Goal: Contribute content

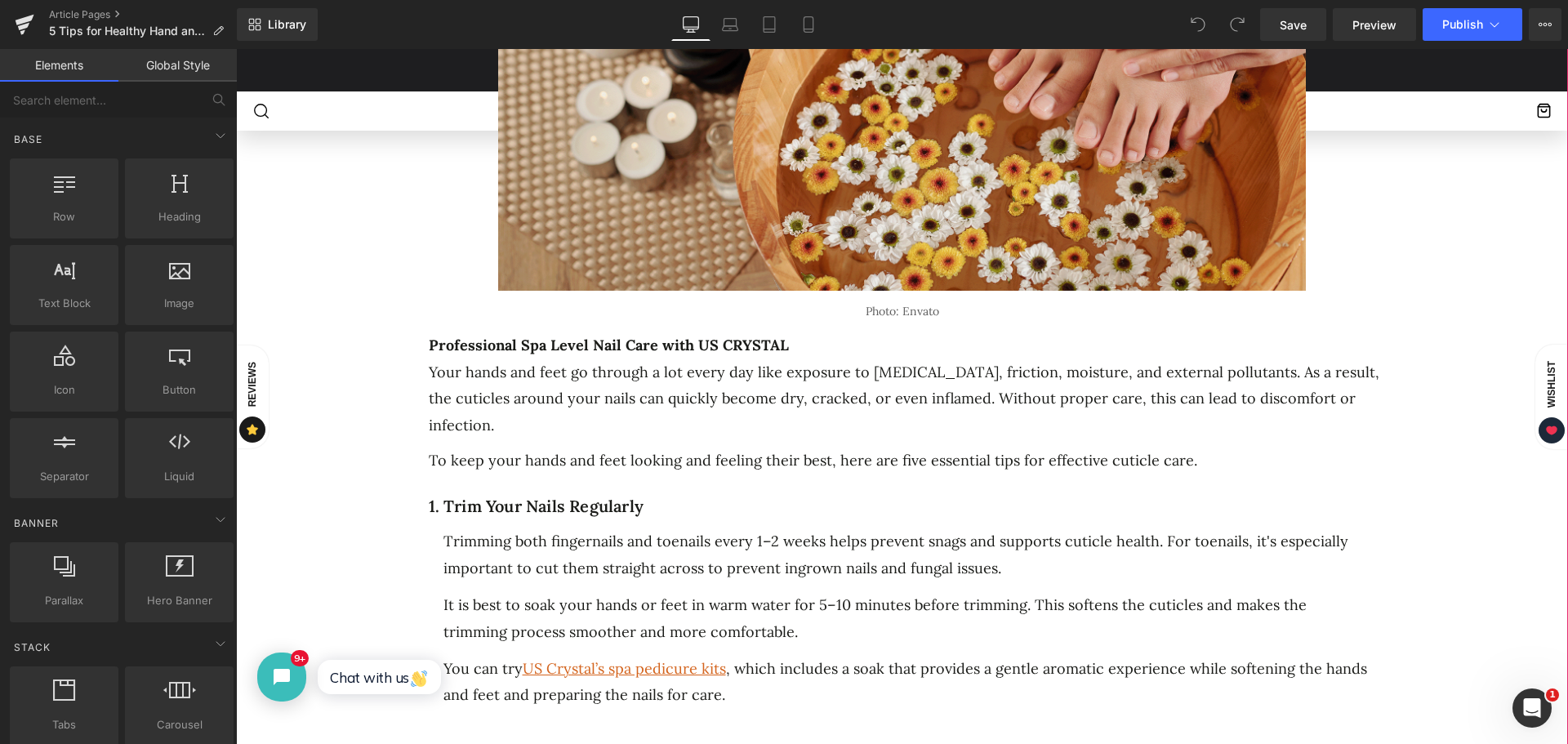
click p "Professional Spa Level Nail Care with US CRYSTAL"
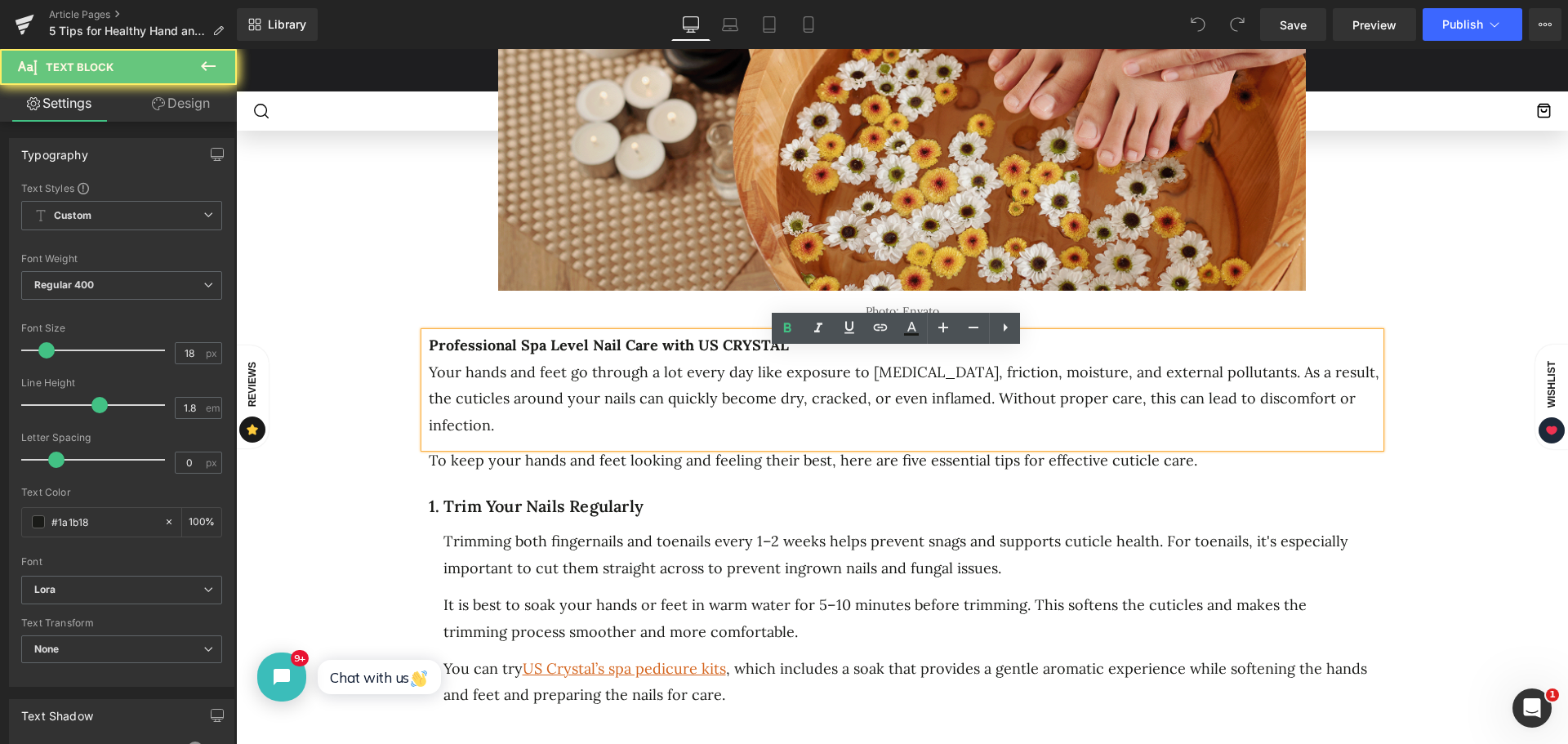
click p "Professional Spa Level Nail Care with US CRYSTAL"
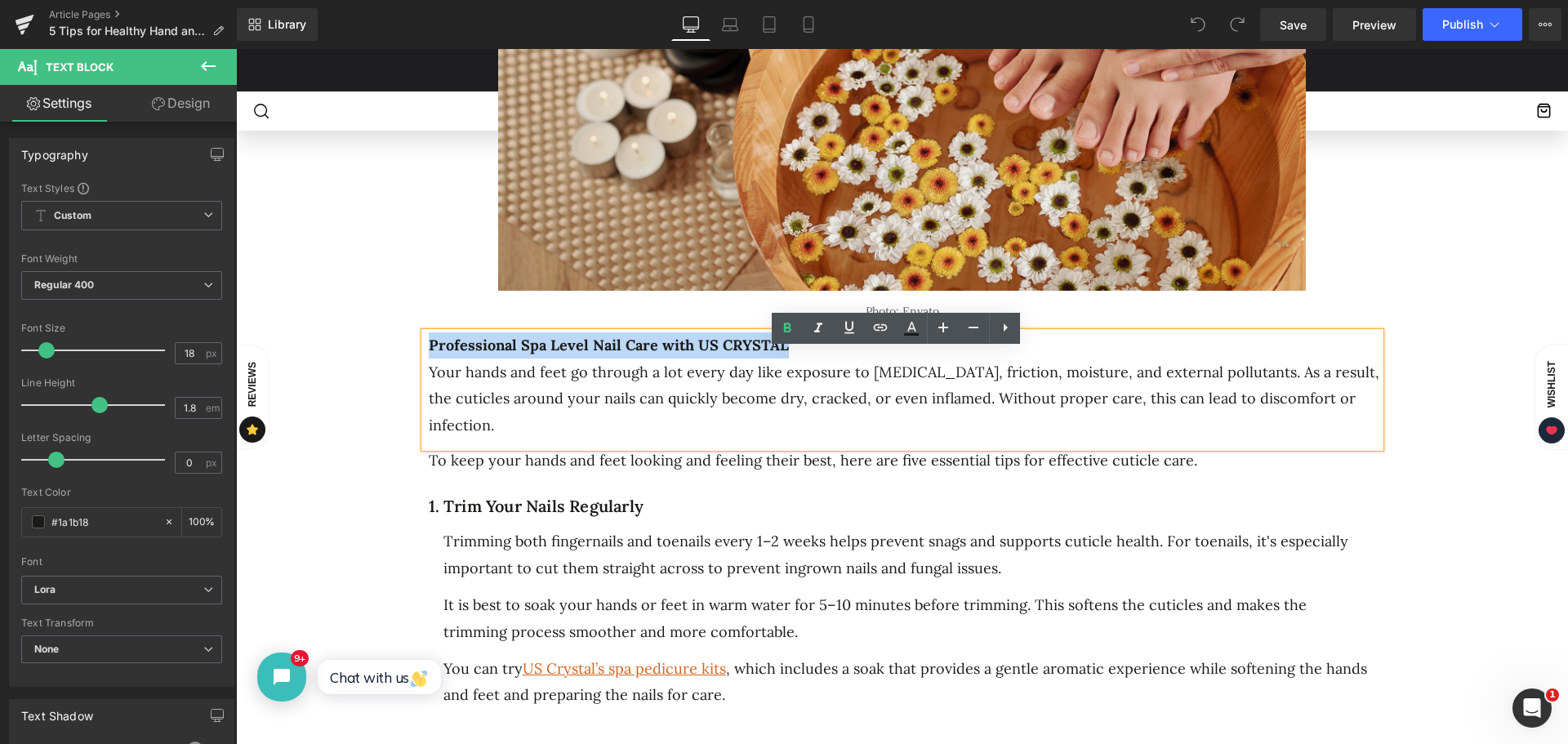
drag, startPoint x: 791, startPoint y: 360, endPoint x: 419, endPoint y: 366, distance: 372.0
click div "Professional Spa Level Nail Care with US CRYSTAL Your hands and feet go through…"
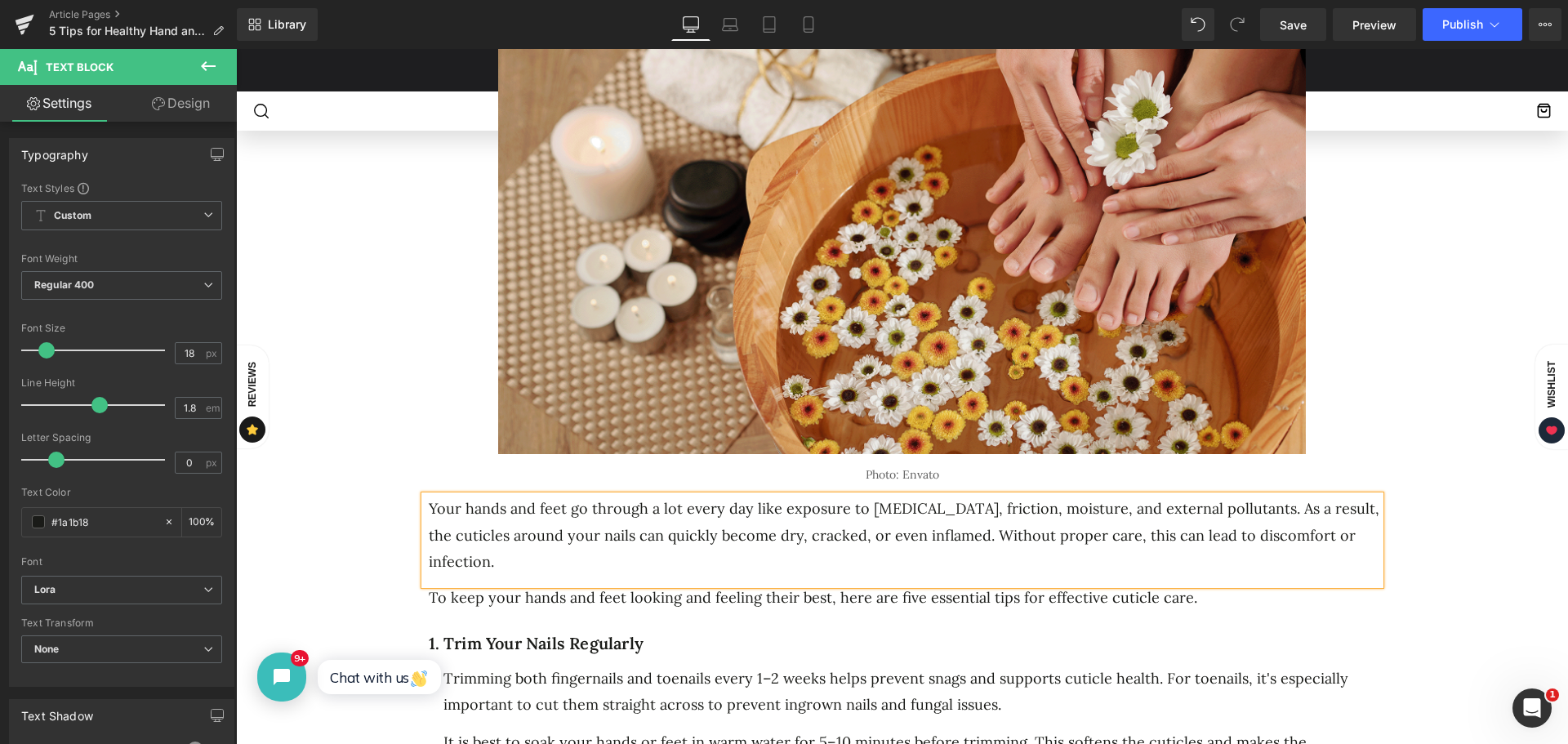
scroll to position [653, 0]
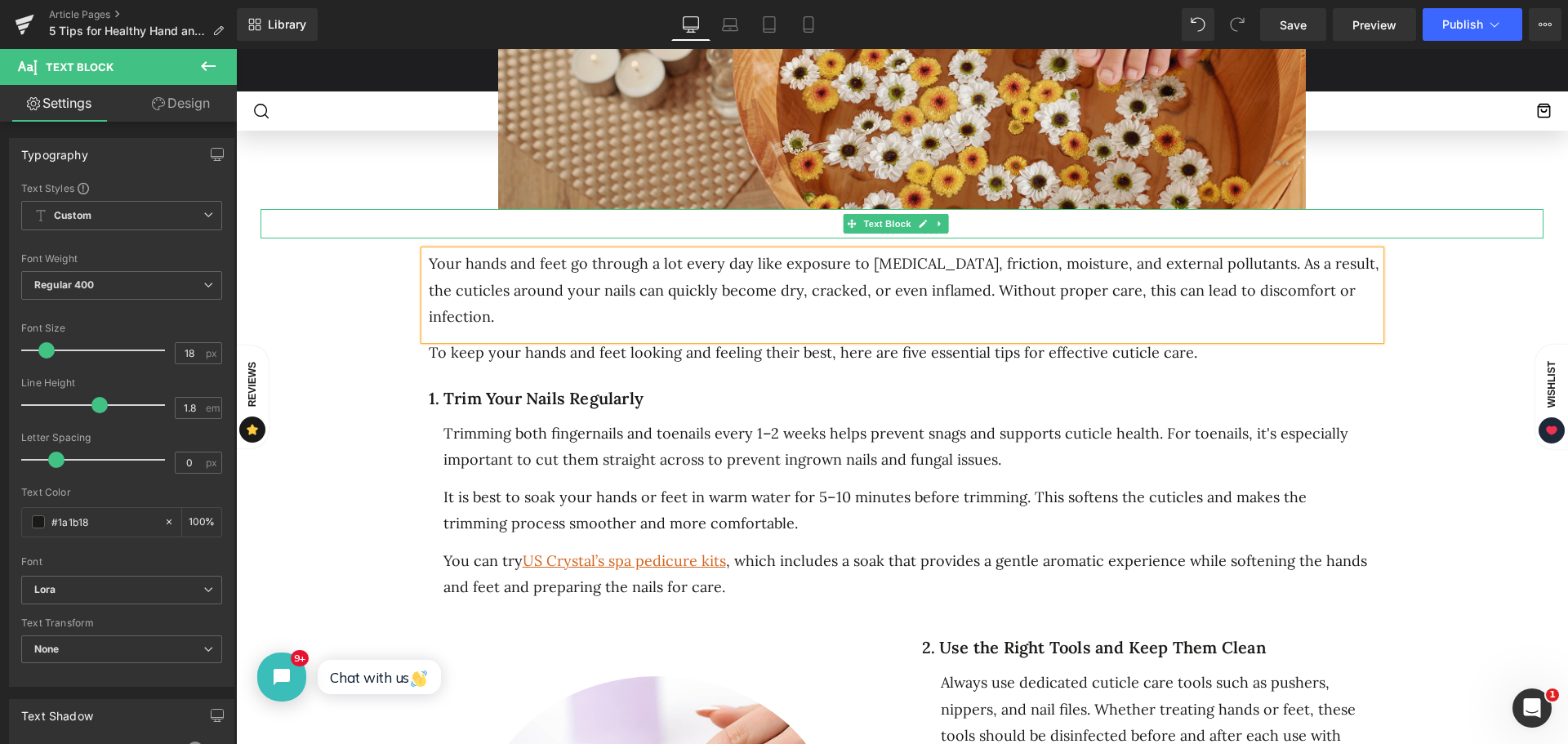
click div
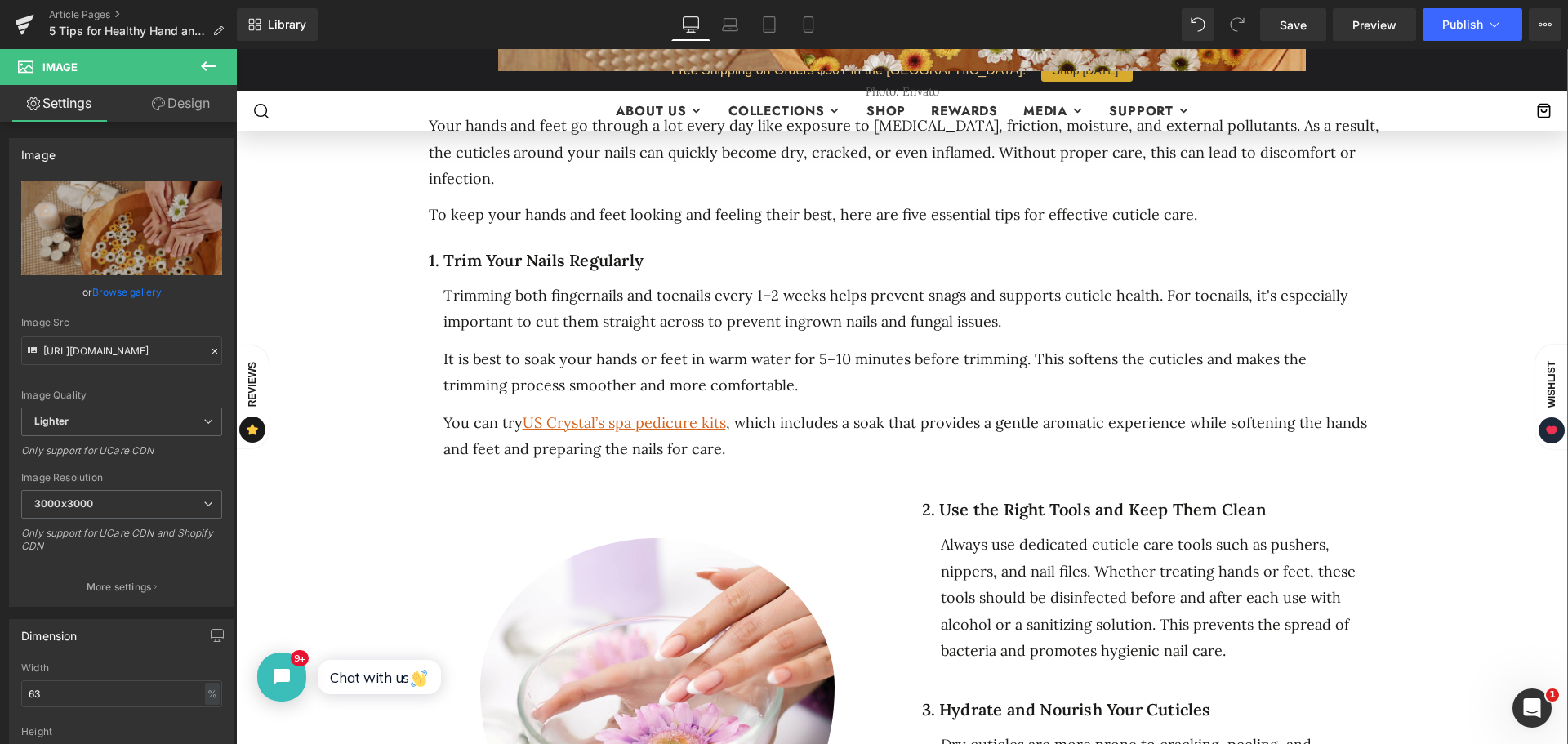
scroll to position [817, 0]
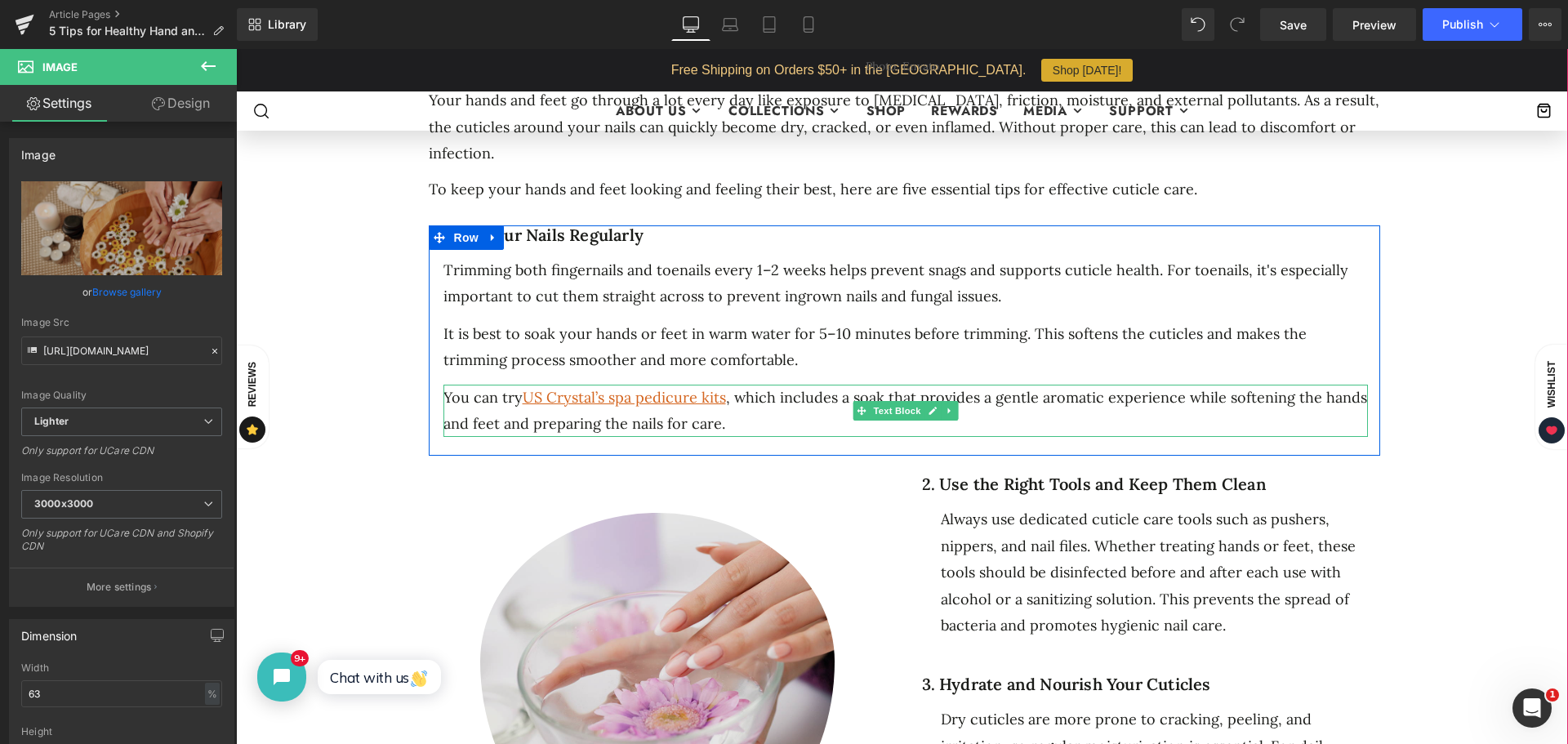
drag, startPoint x: 520, startPoint y: 416, endPoint x: 547, endPoint y: 530, distance: 117.2
click div "You can try US Crystal’s spa pedicure kits , which includes a soak that provide…"
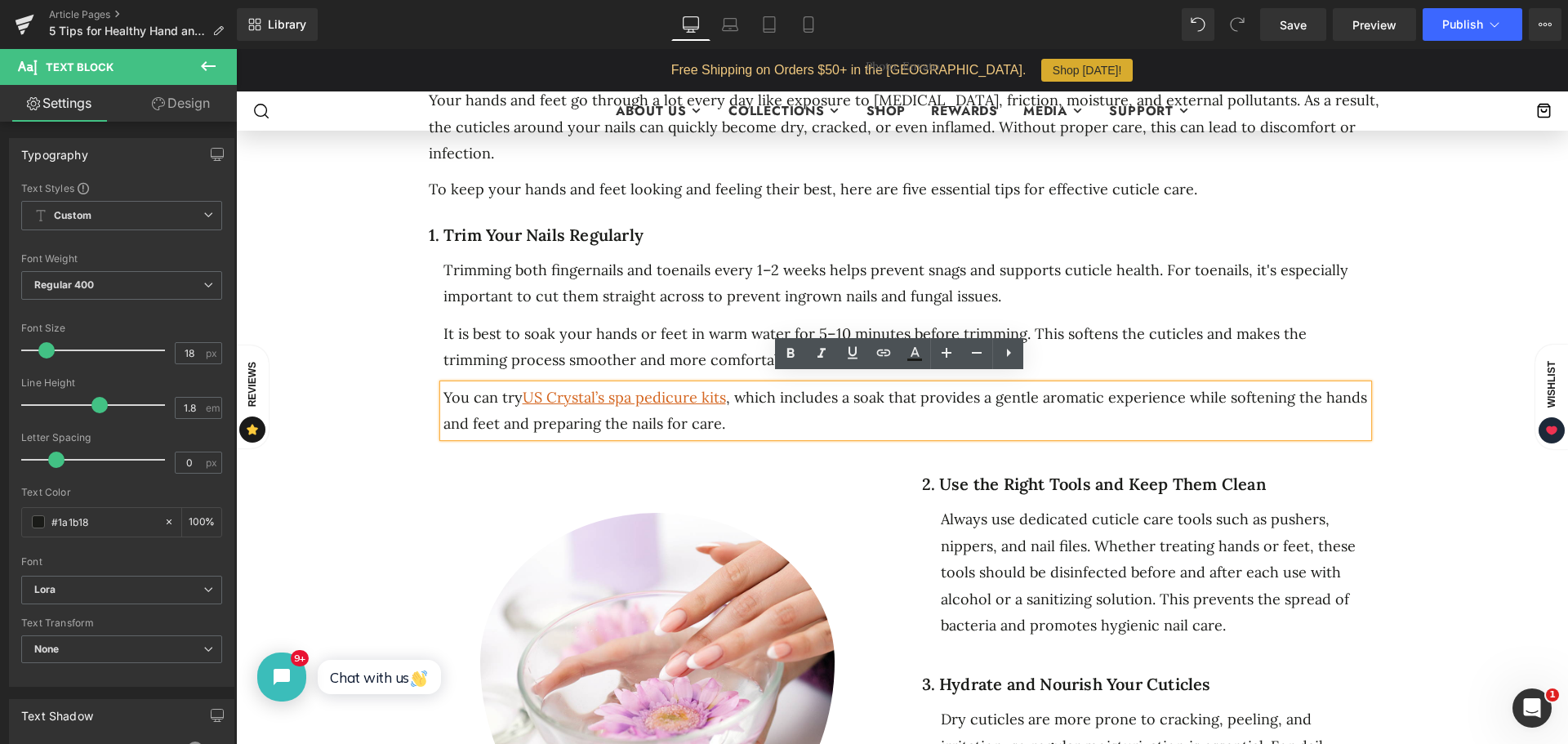
click div "You can try US Crystal’s spa pedicure kits , which includes a soak that provide…"
click div "5 Tips for Healthy Hand and Foot Cuticles Heading Separator Separator No. 25 Te…"
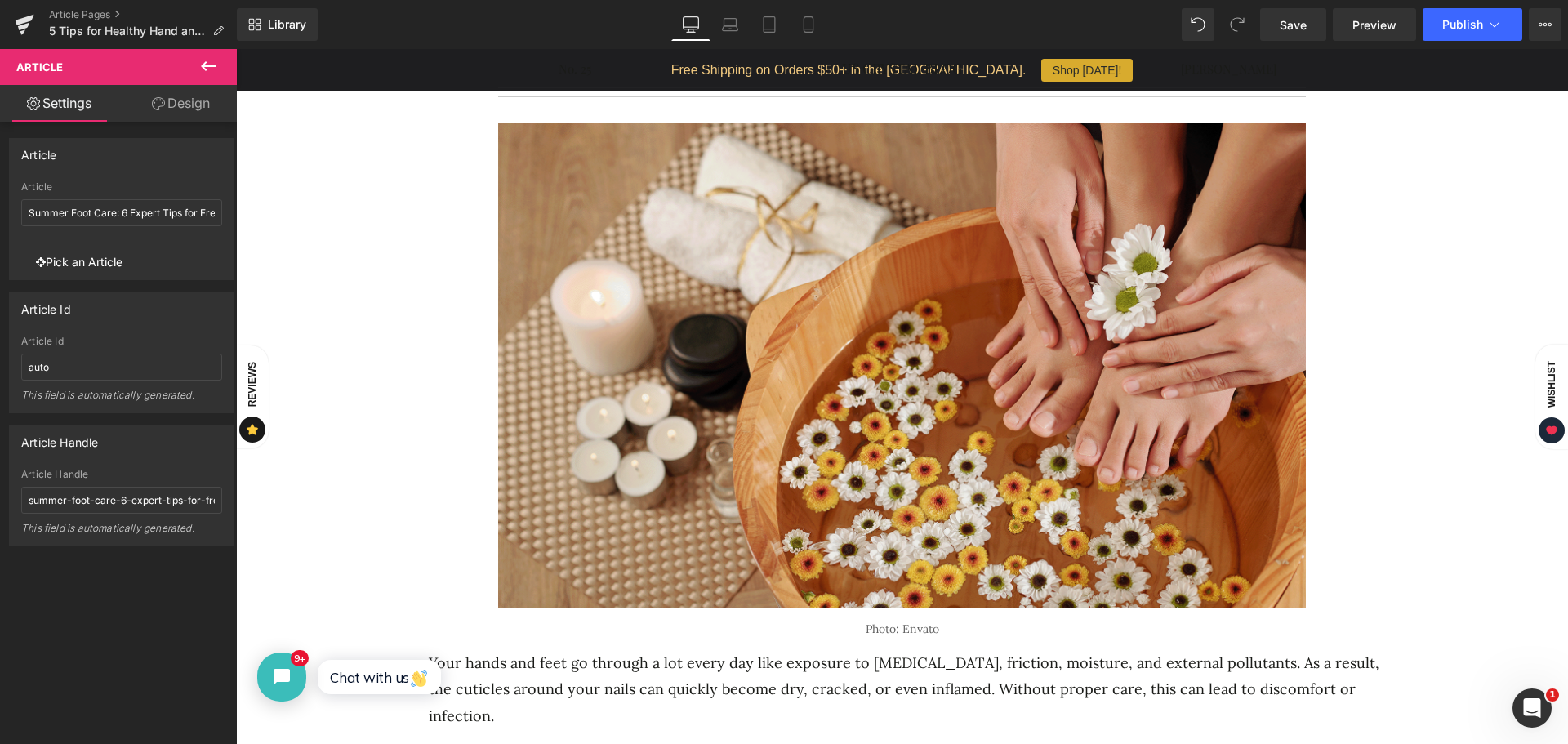
scroll to position [0, 0]
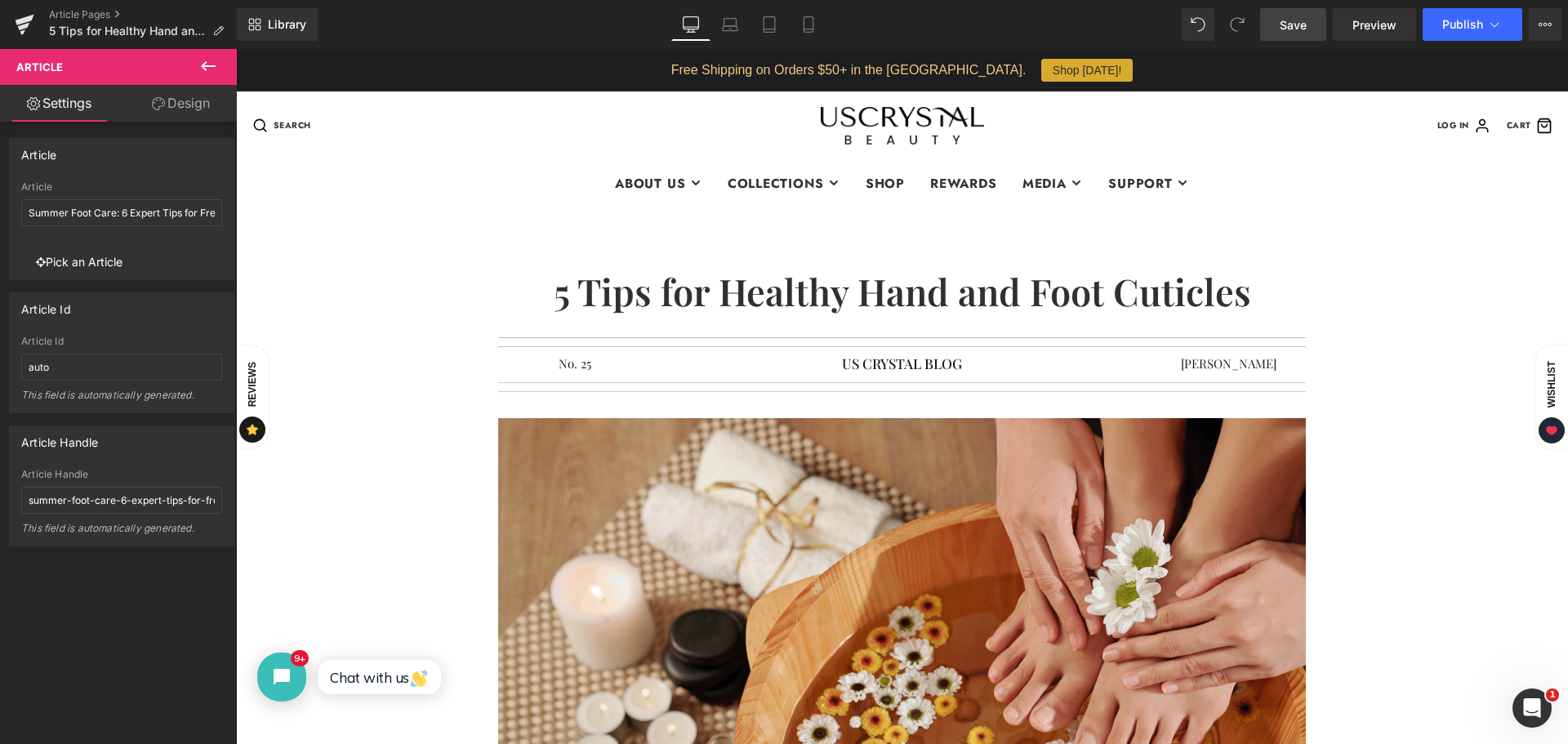
click at [1285, 22] on span "Save" at bounding box center [1293, 25] width 27 height 17
click at [1378, 18] on span "Preview" at bounding box center [1374, 25] width 44 height 17
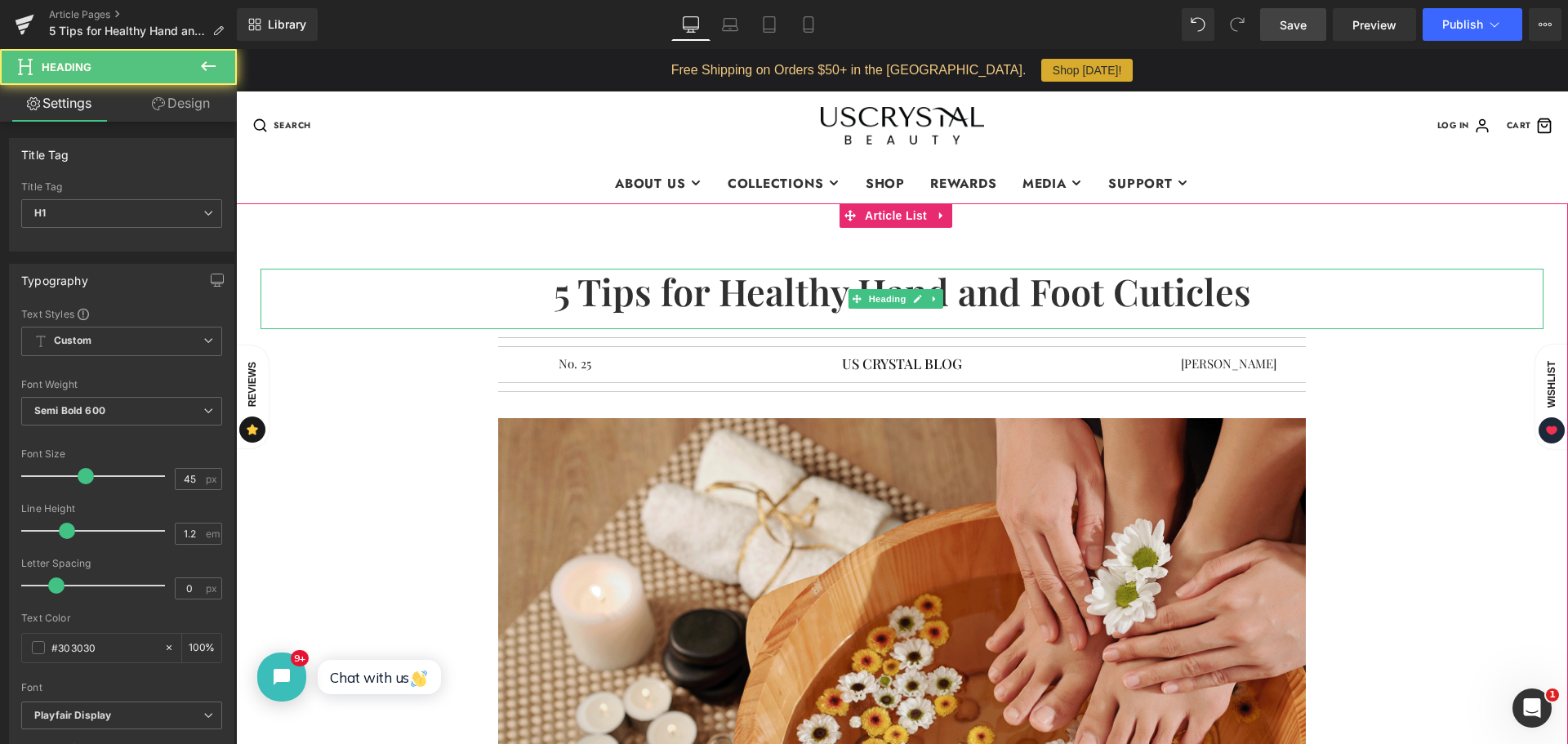
drag, startPoint x: 1102, startPoint y: 282, endPoint x: 1239, endPoint y: 284, distance: 137.0
click h1 "5 Tips for Healthy Hand and Foot Cuticles"
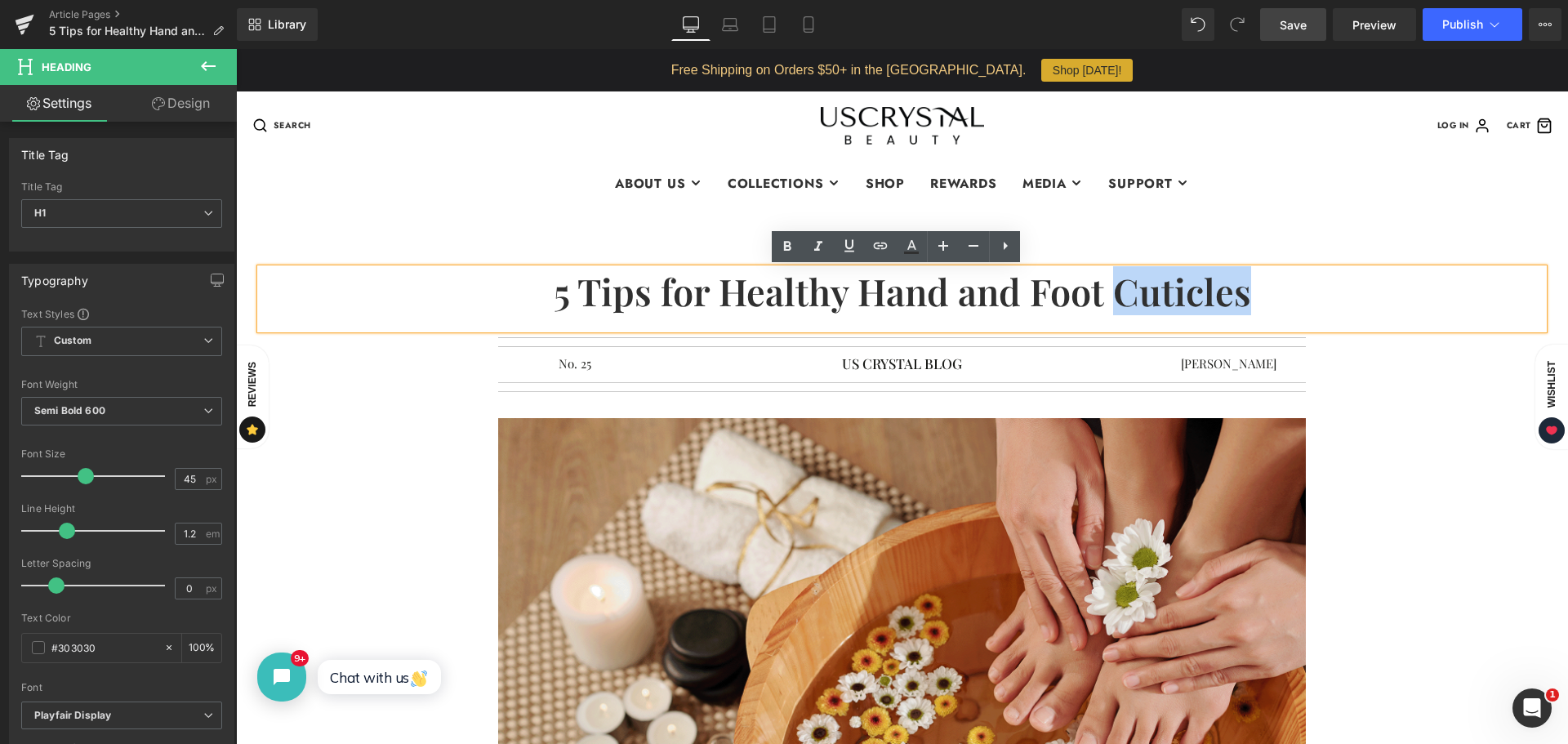
copy h1 "Cuticles"
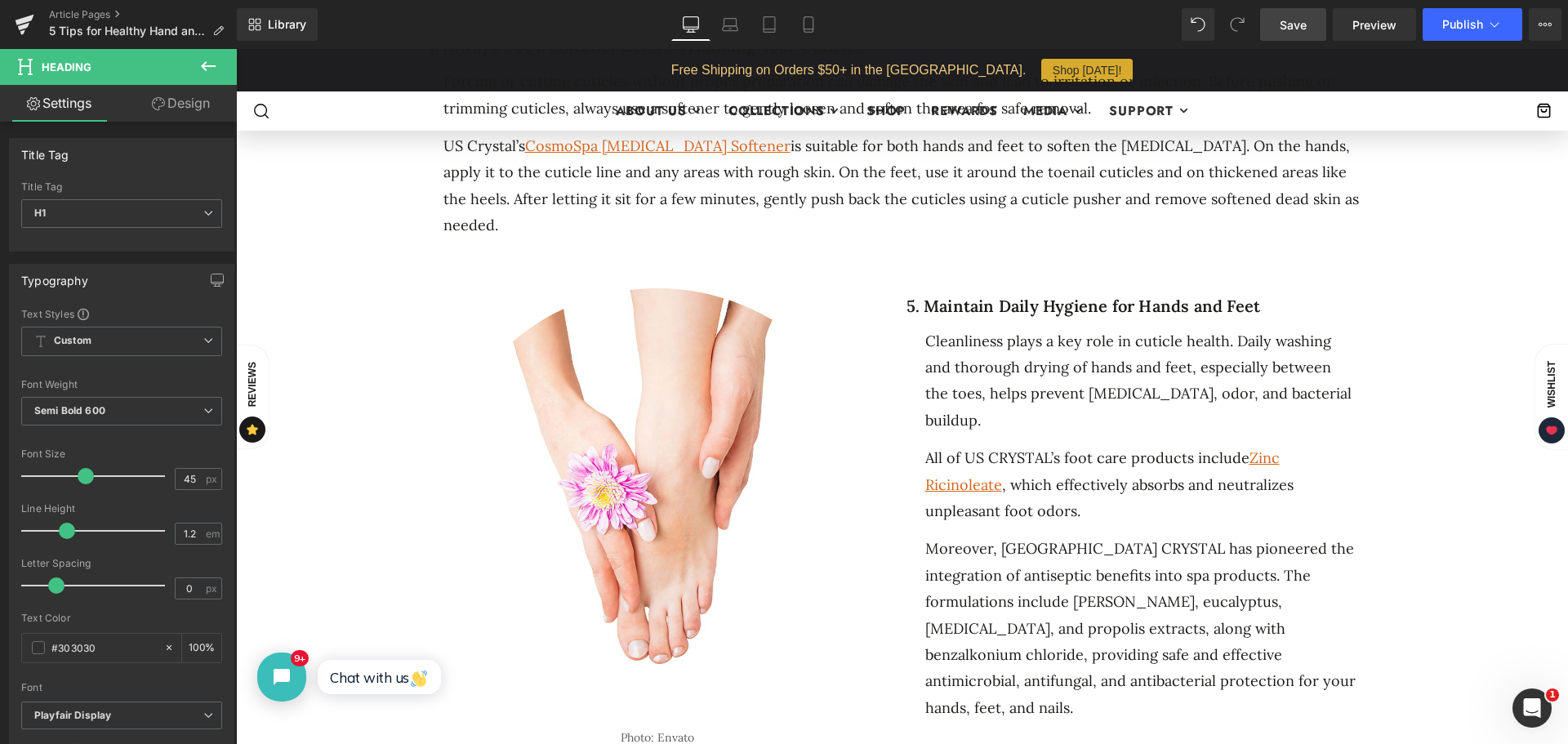
scroll to position [1797, 0]
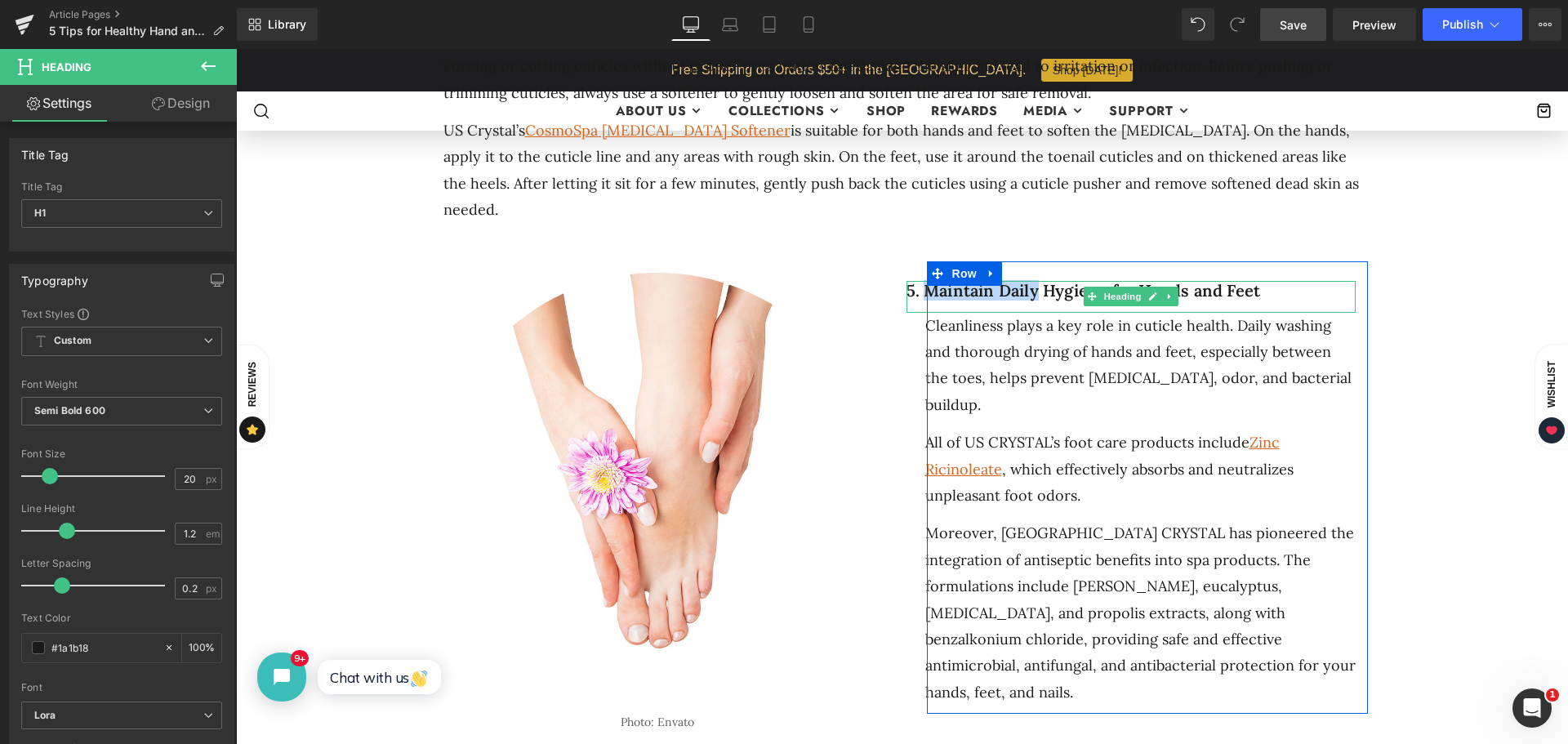
drag, startPoint x: 925, startPoint y: 234, endPoint x: 1034, endPoint y: 231, distance: 109.0
click h1 "5. Maintain Daily Hygiene for Hands and Feet"
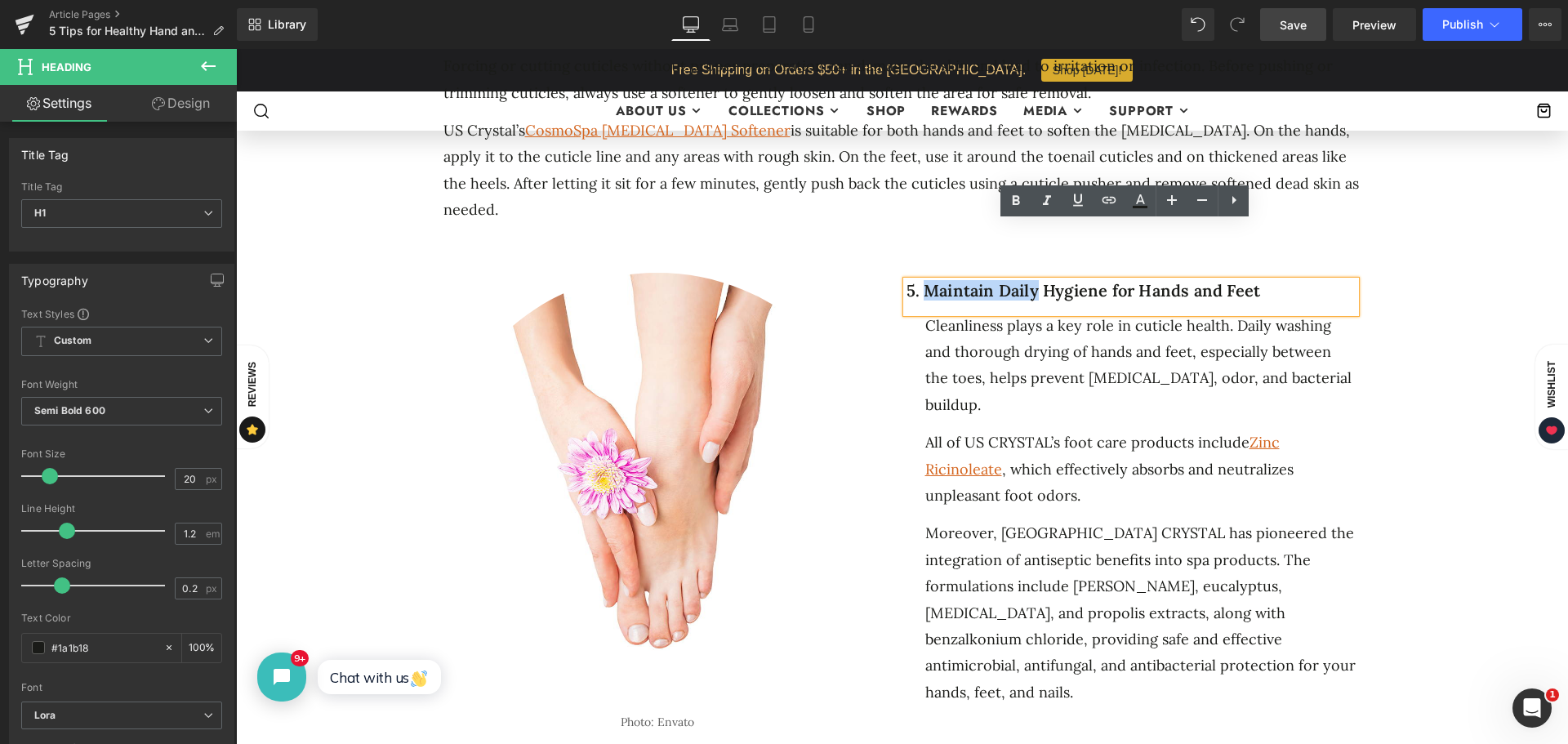
copy h1 "Maintain Daily"
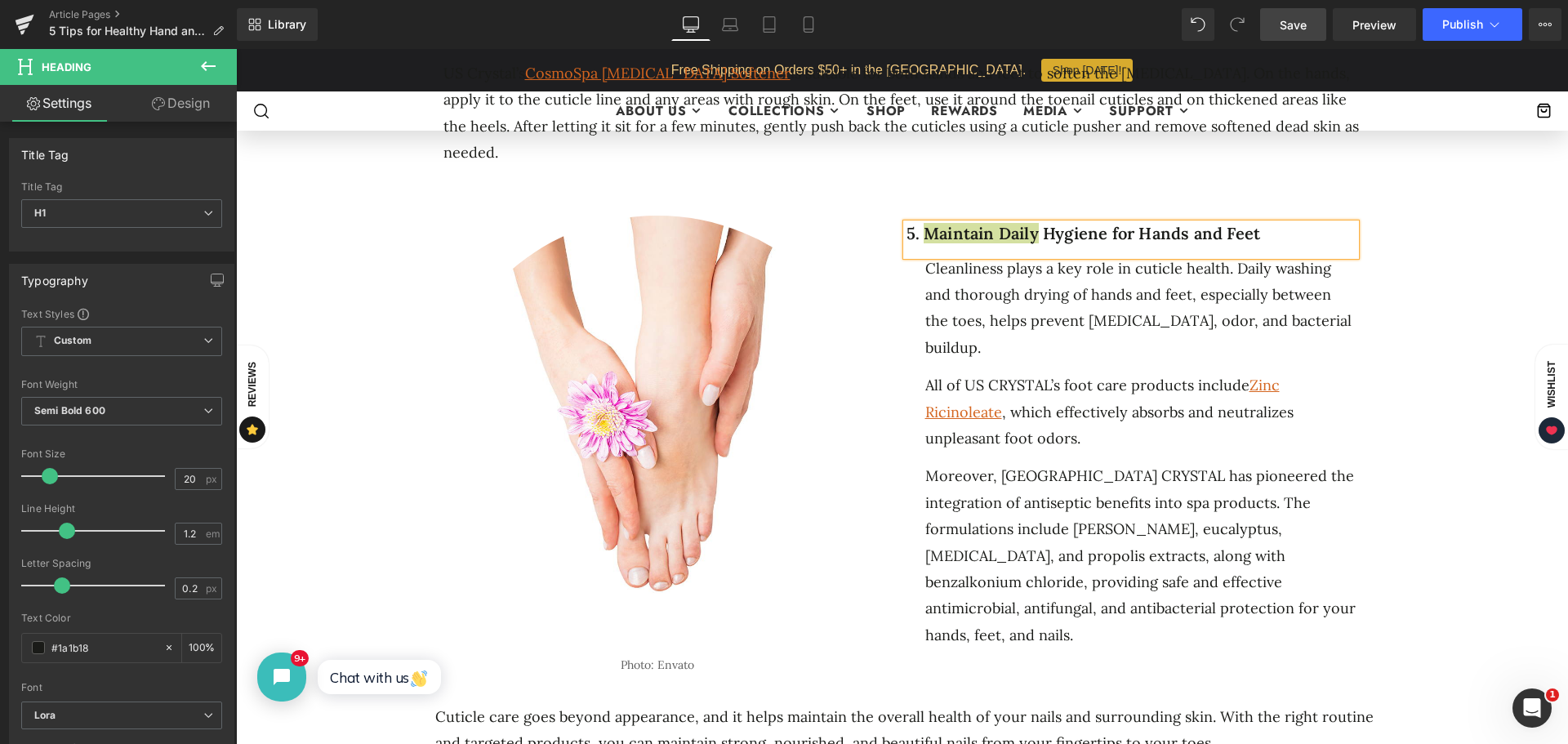
scroll to position [1879, 0]
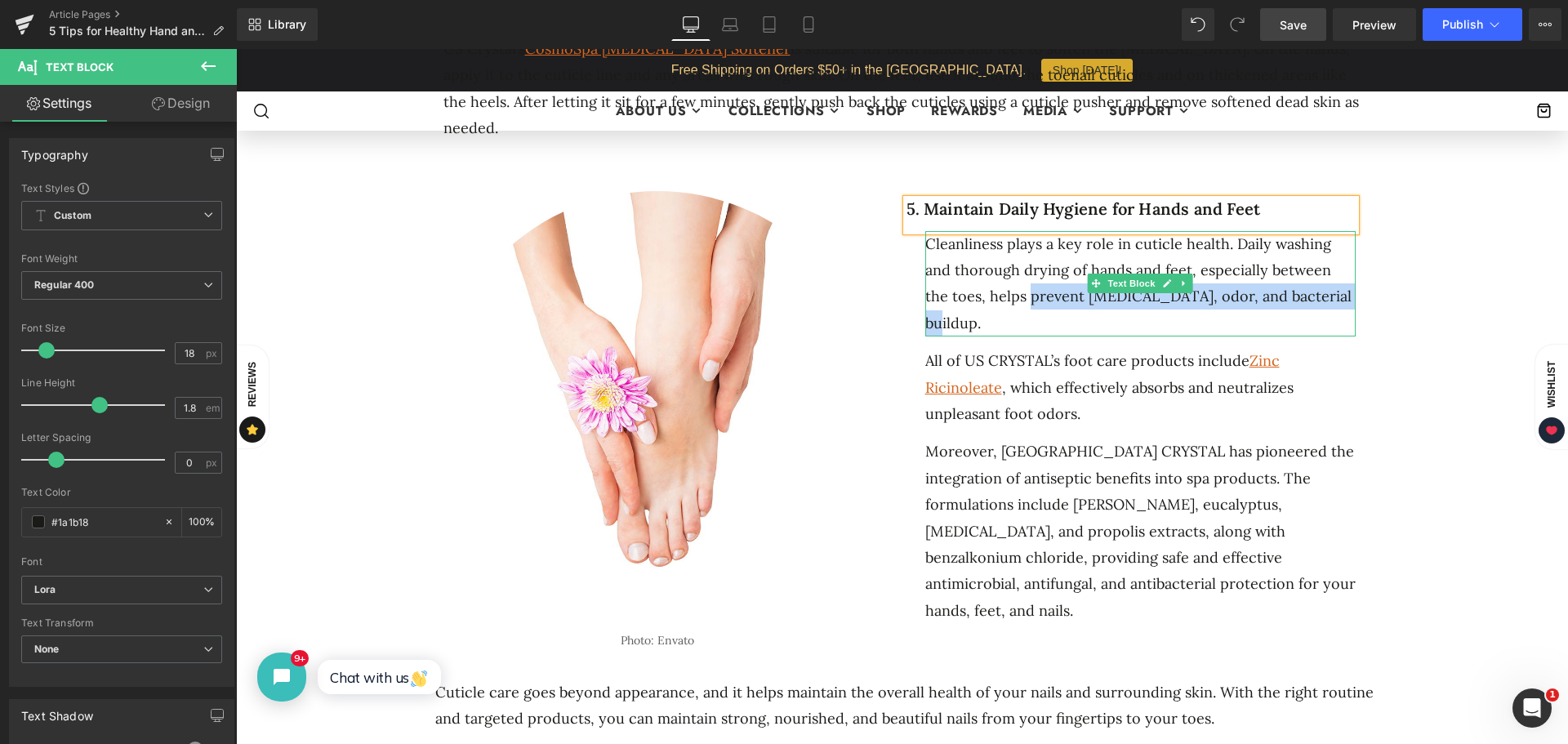
drag, startPoint x: 995, startPoint y: 241, endPoint x: 1304, endPoint y: 241, distance: 309.0
click div "Cleanliness plays a key role in cuticle health. Daily washing and thorough dryi…"
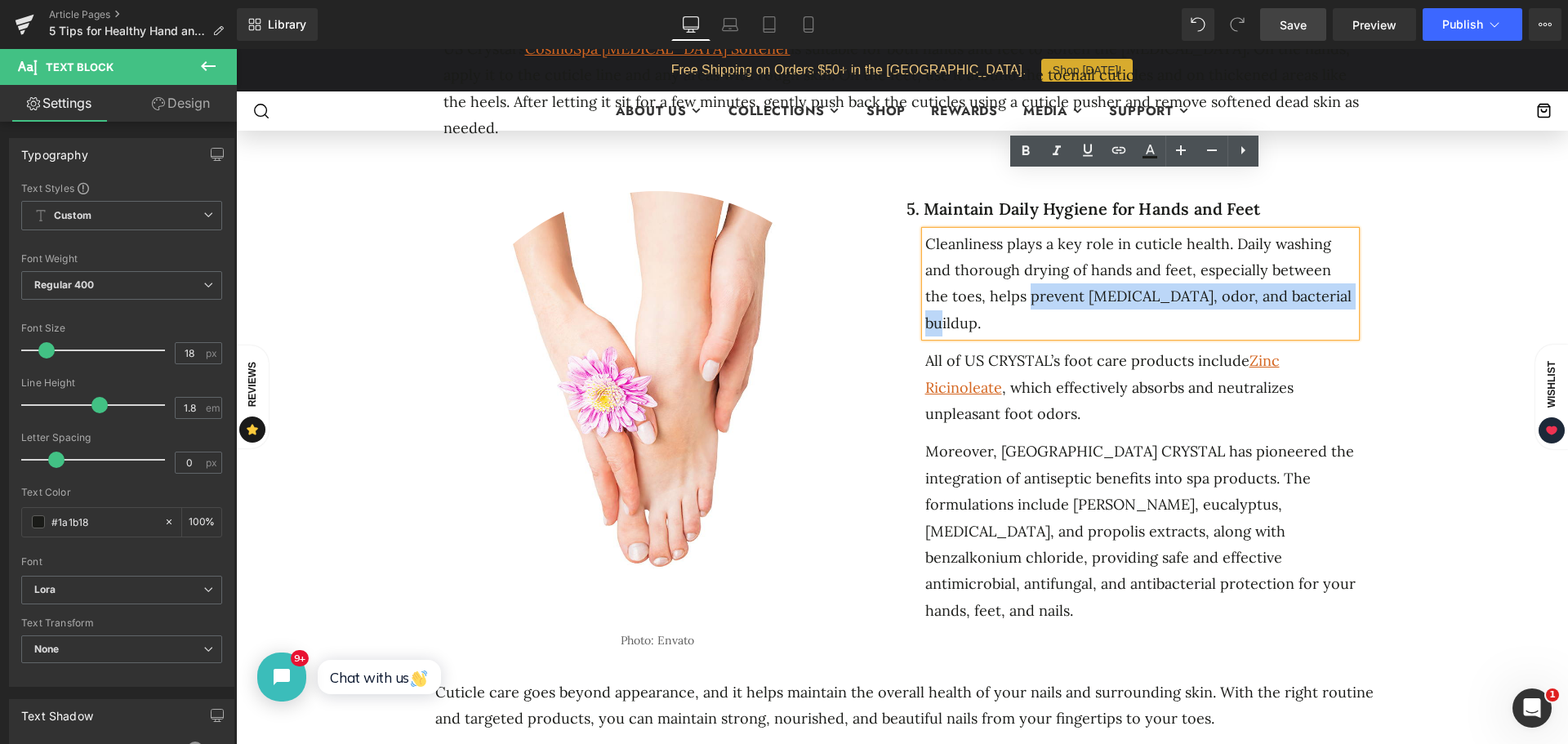
copy div "prevent [MEDICAL_DATA], odor, and bacterial"
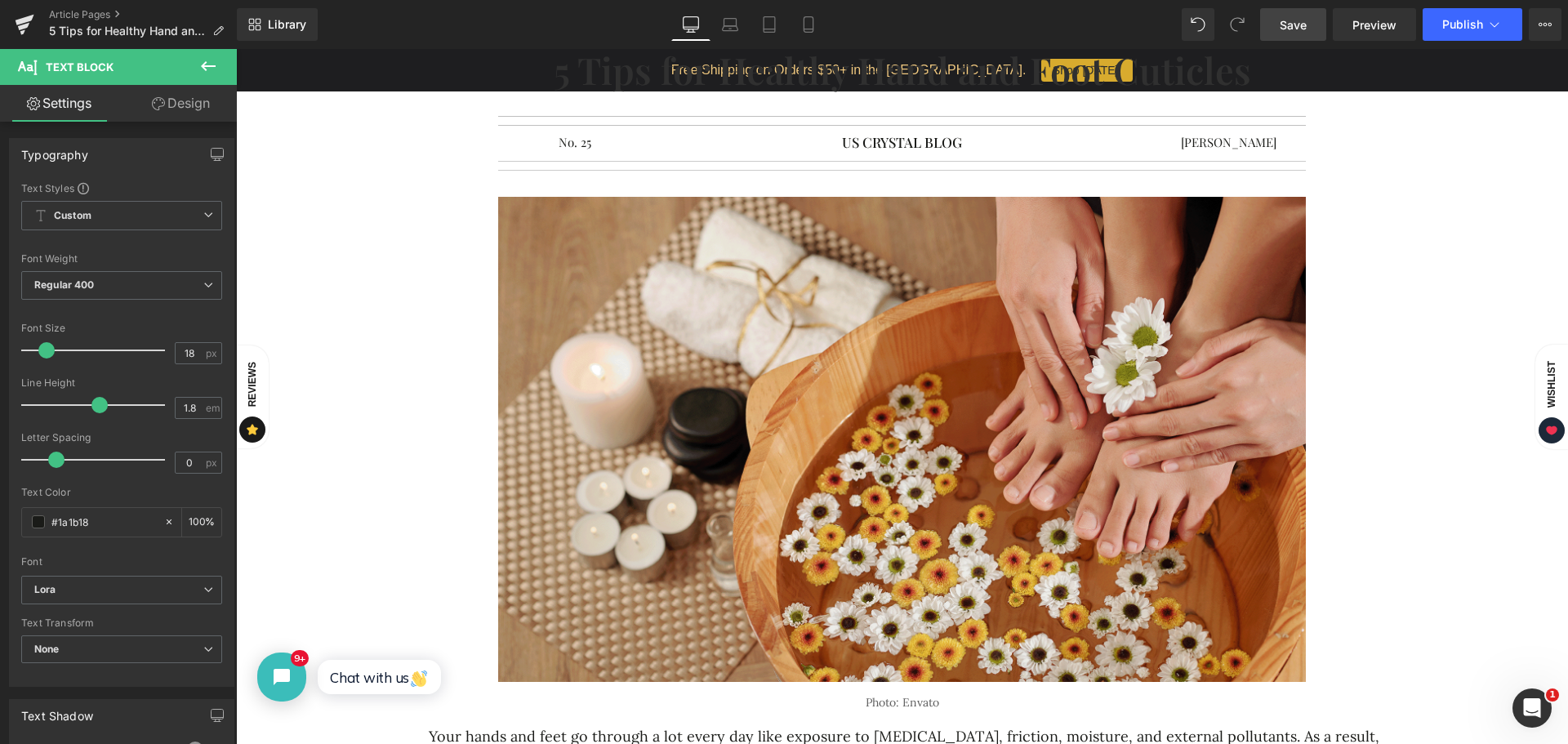
scroll to position [82, 0]
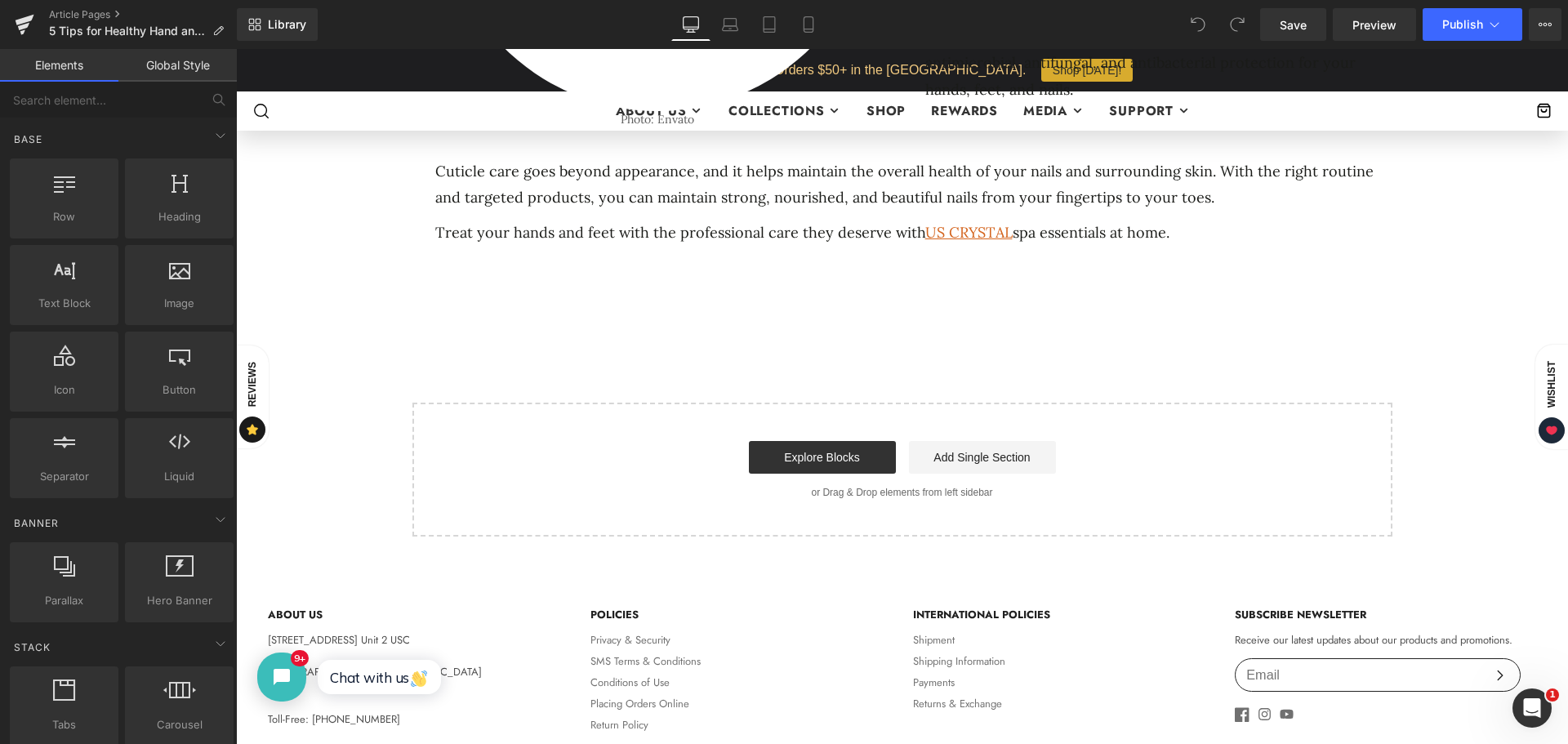
scroll to position [2561, 0]
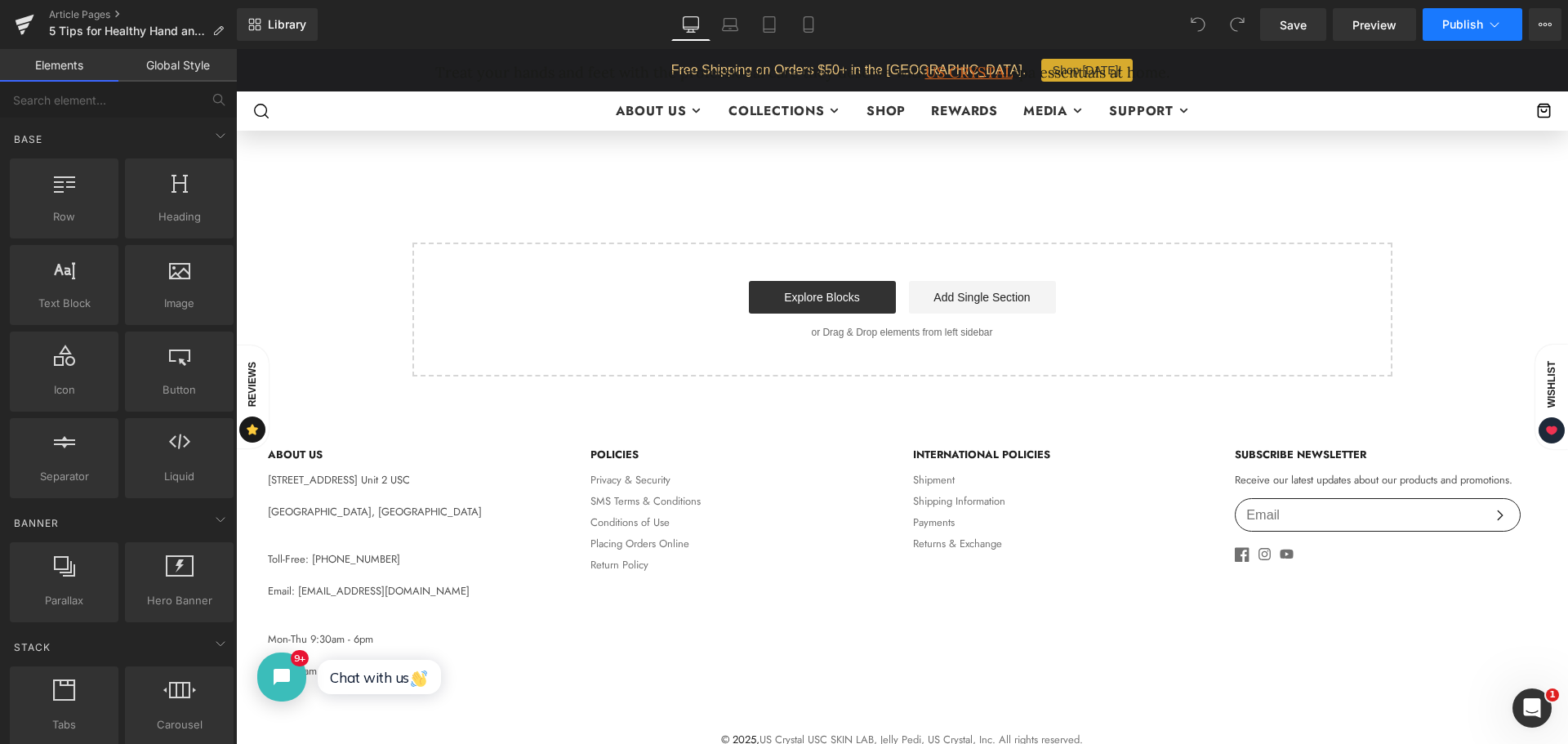
click at [1459, 21] on span "Publish" at bounding box center [1462, 25] width 40 height 13
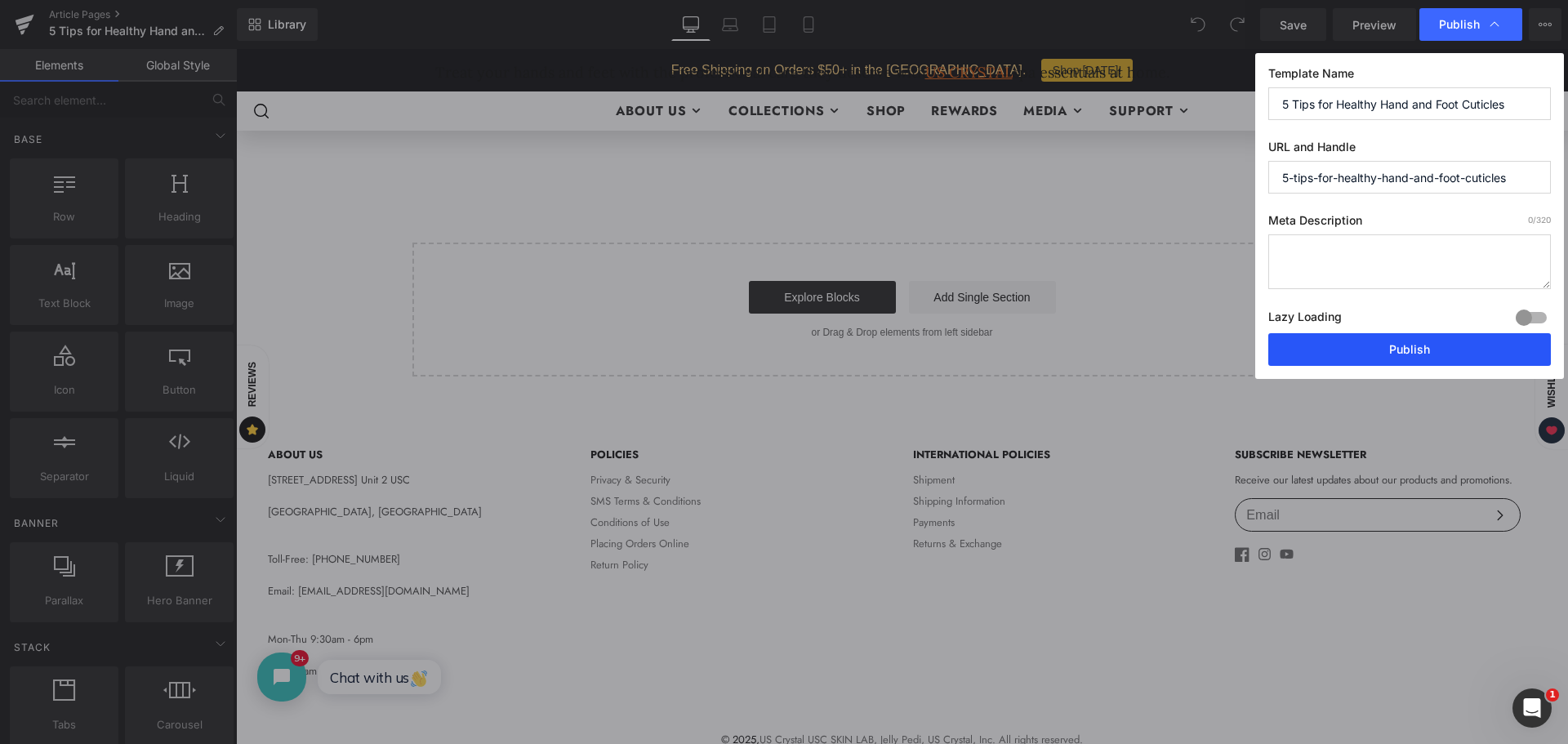
click at [1344, 353] on button "Publish" at bounding box center [1409, 350] width 282 height 33
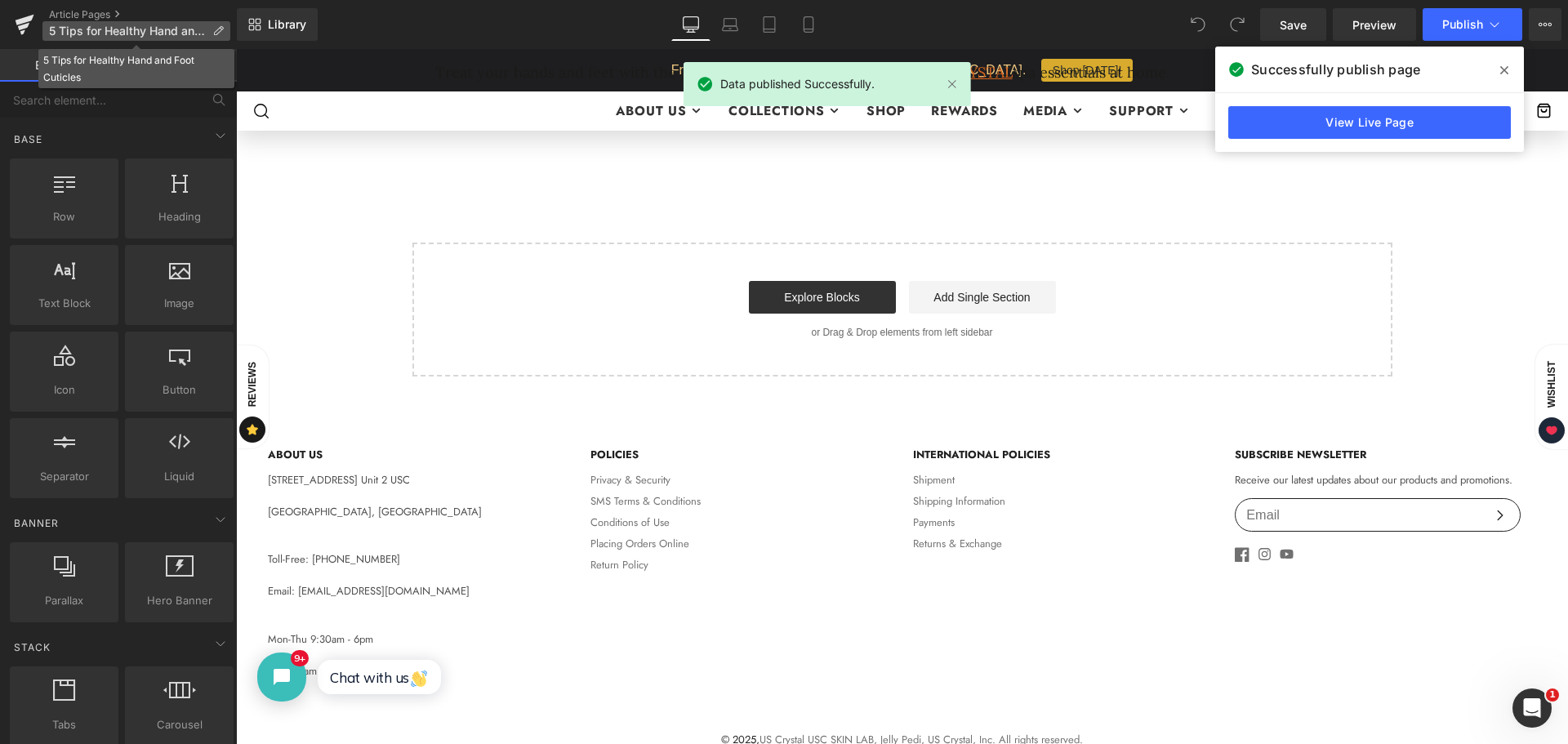
click at [64, 24] on p "5 Tips for Healthy Hand and Foot Cuticles" at bounding box center [136, 31] width 188 height 19
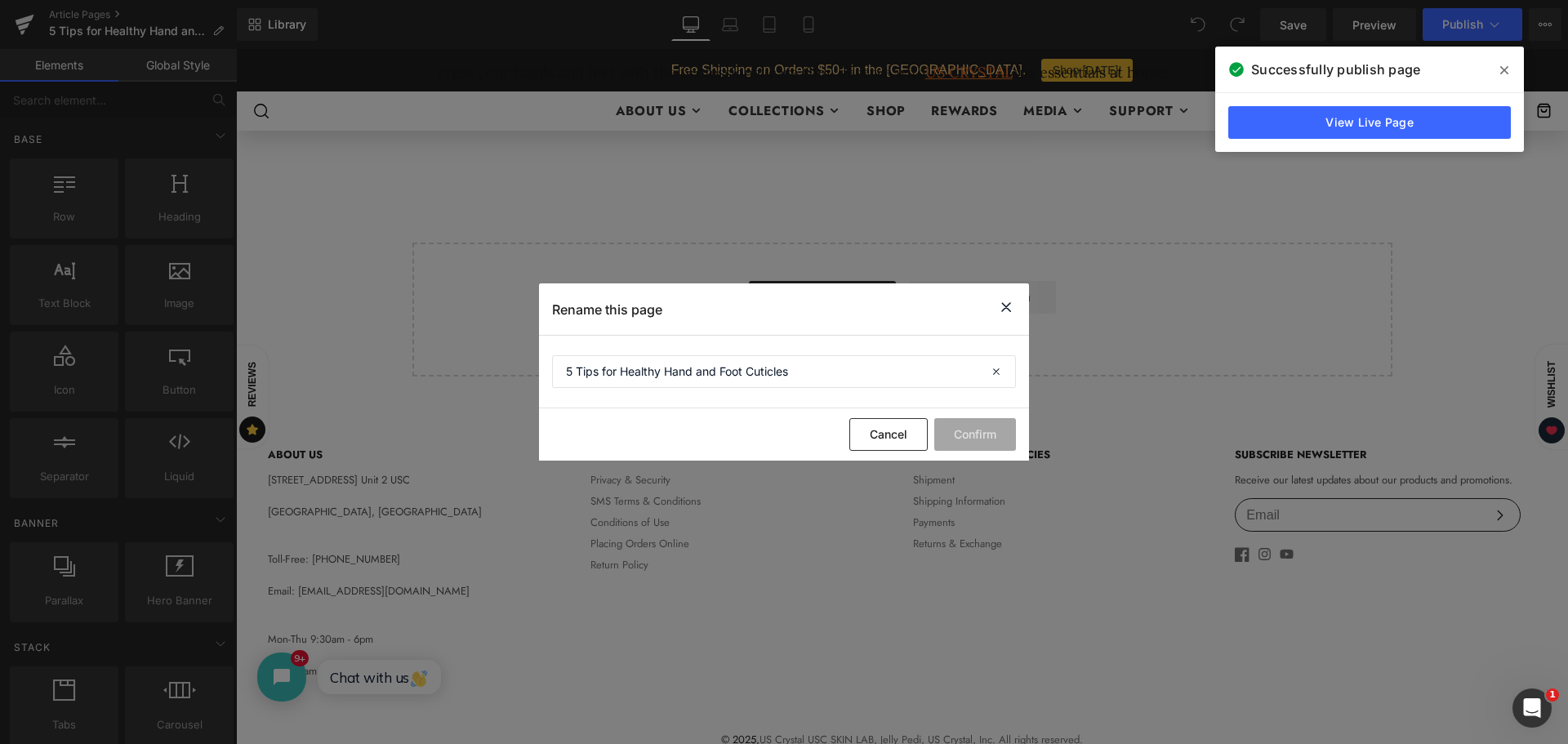
click at [1009, 308] on icon at bounding box center [1006, 307] width 19 height 20
